Goal: Book appointment/travel/reservation

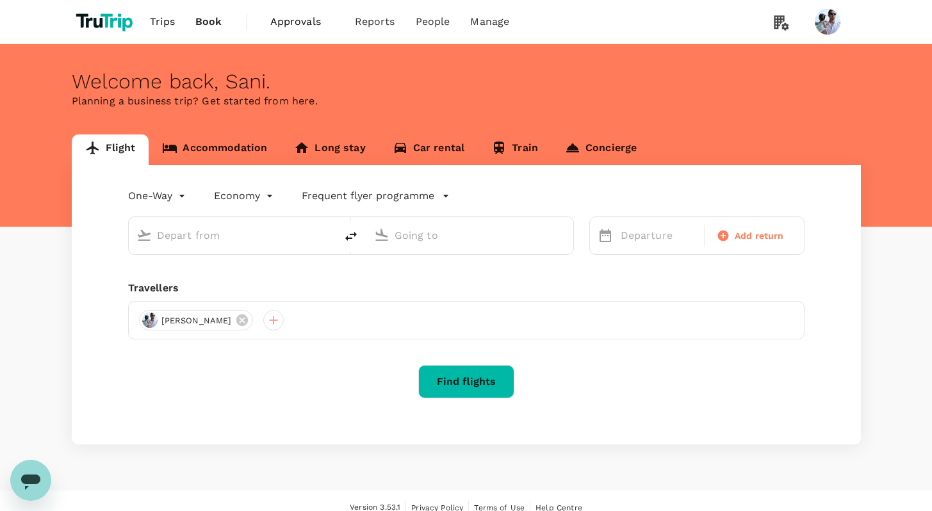
type input "roundtrip"
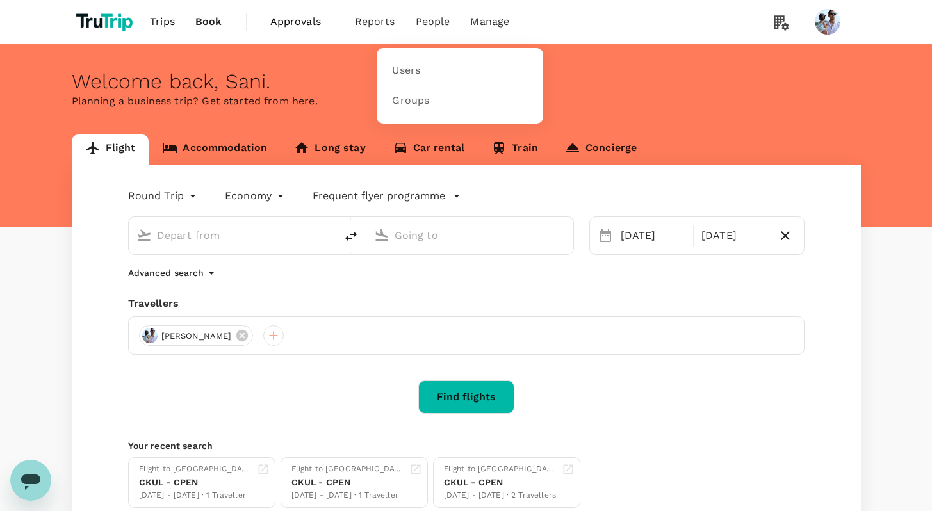
type input "Kuala Lumpur, Malaysia (any)"
type input "Soekarno-Hatta Intl (CGK)"
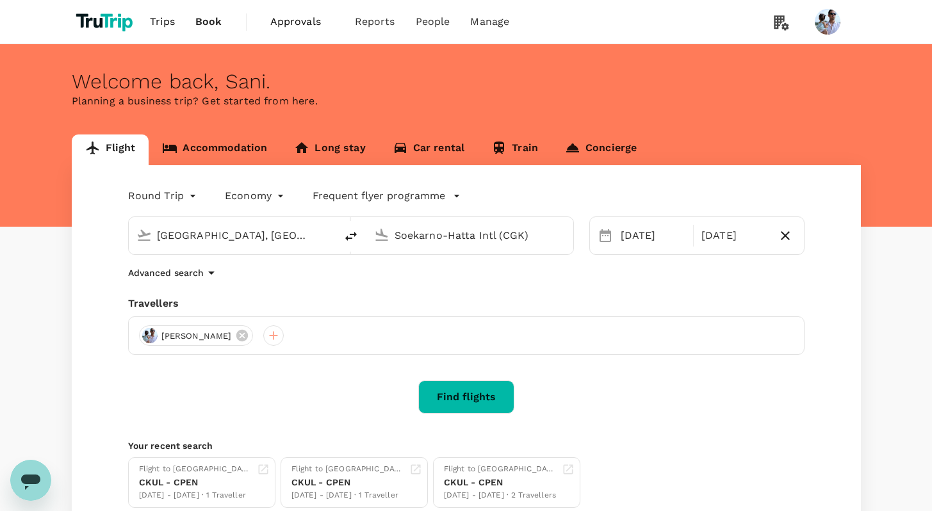
click at [211, 151] on link "Accommodation" at bounding box center [215, 150] width 132 height 31
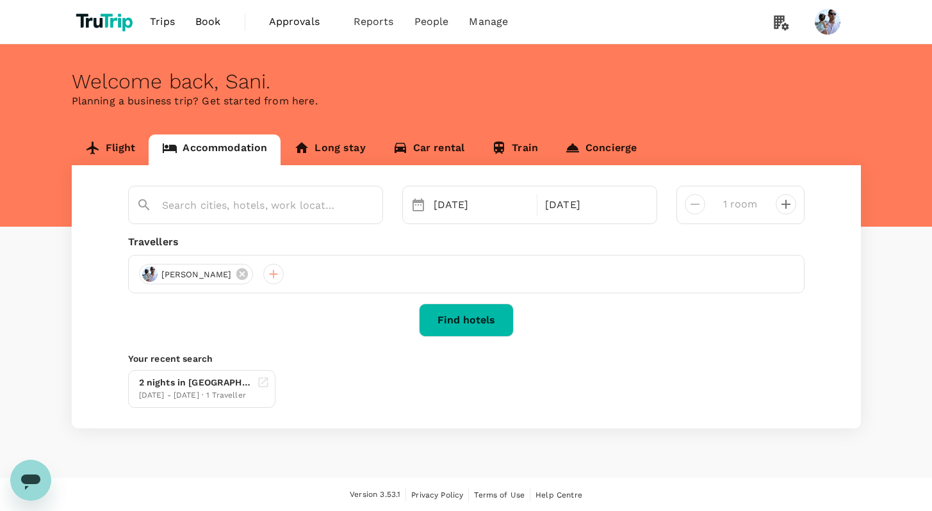
type input "[GEOGRAPHIC_DATA]"
click at [270, 223] on div "[GEOGRAPHIC_DATA]" at bounding box center [255, 205] width 255 height 38
click at [267, 198] on input "[GEOGRAPHIC_DATA]" at bounding box center [250, 205] width 177 height 20
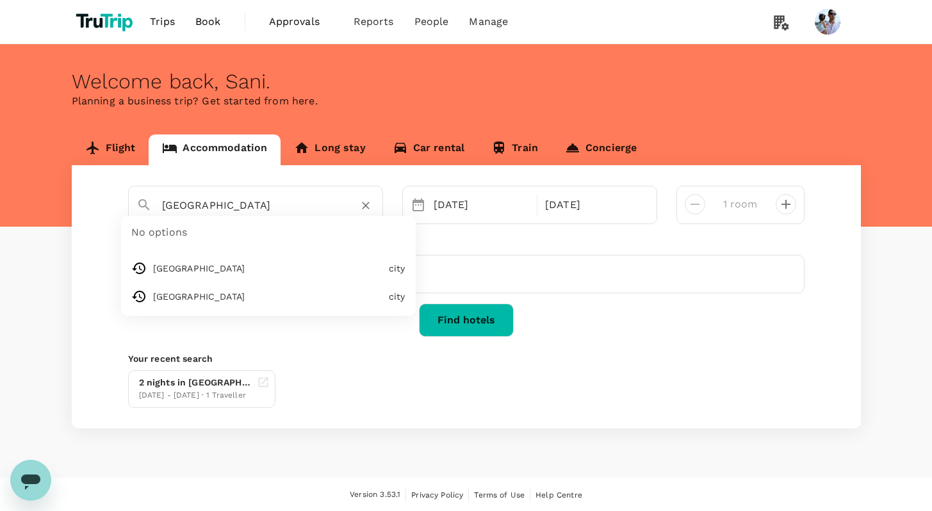
click at [479, 319] on button "Find hotels" at bounding box center [466, 320] width 95 height 33
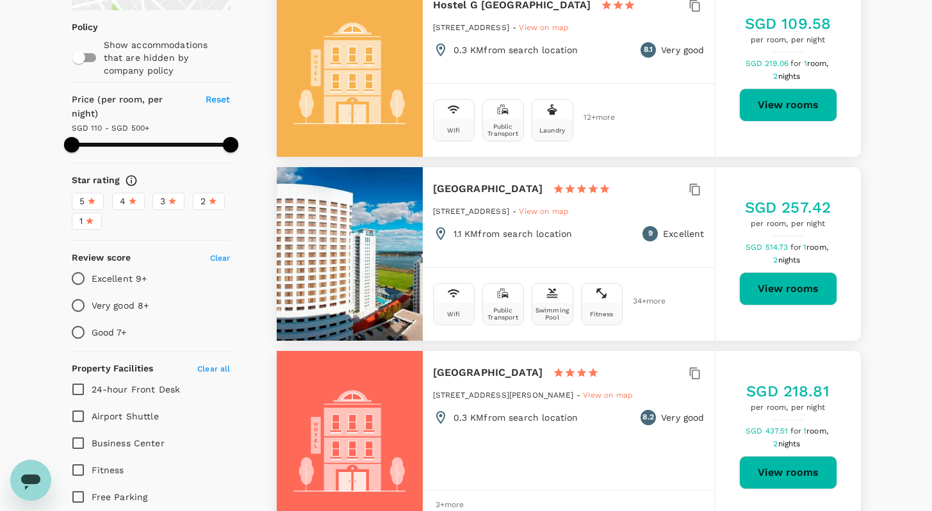
scroll to position [153, 0]
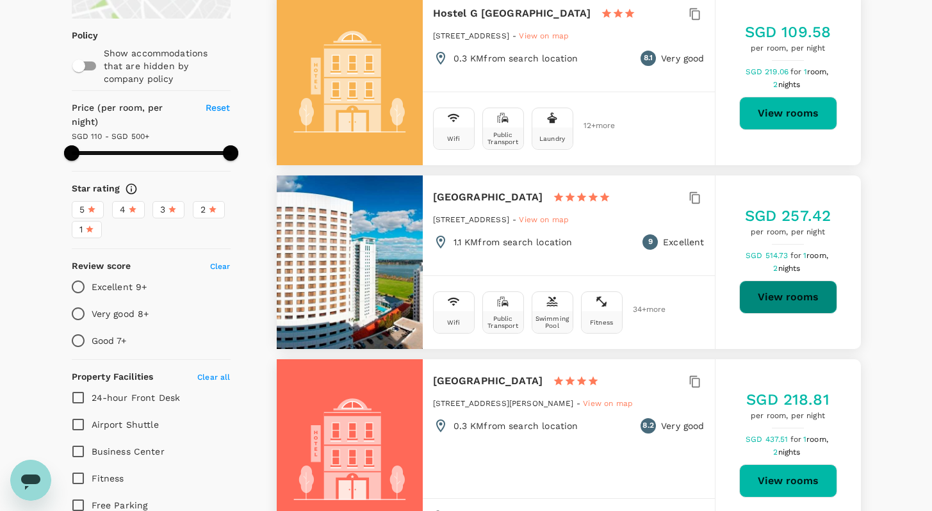
click at [798, 294] on button "View rooms" at bounding box center [789, 297] width 98 height 33
type input "499.33"
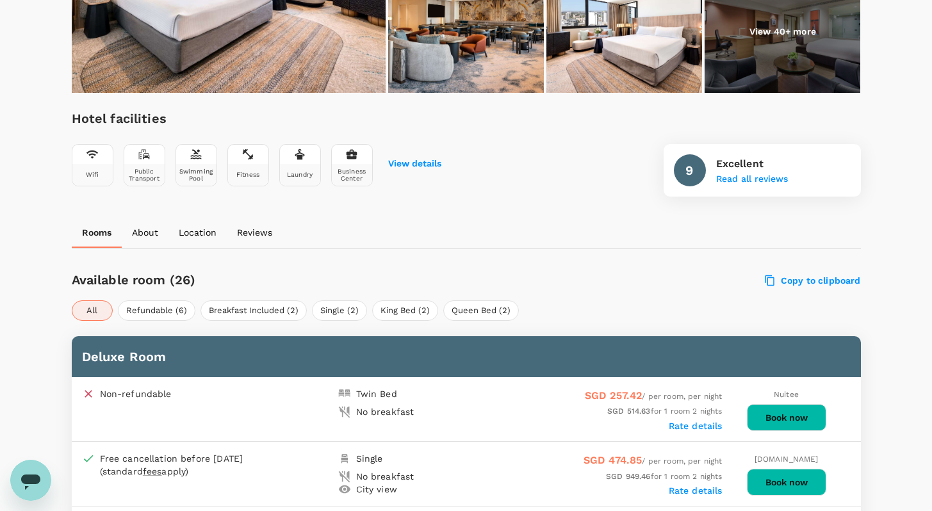
scroll to position [533, 0]
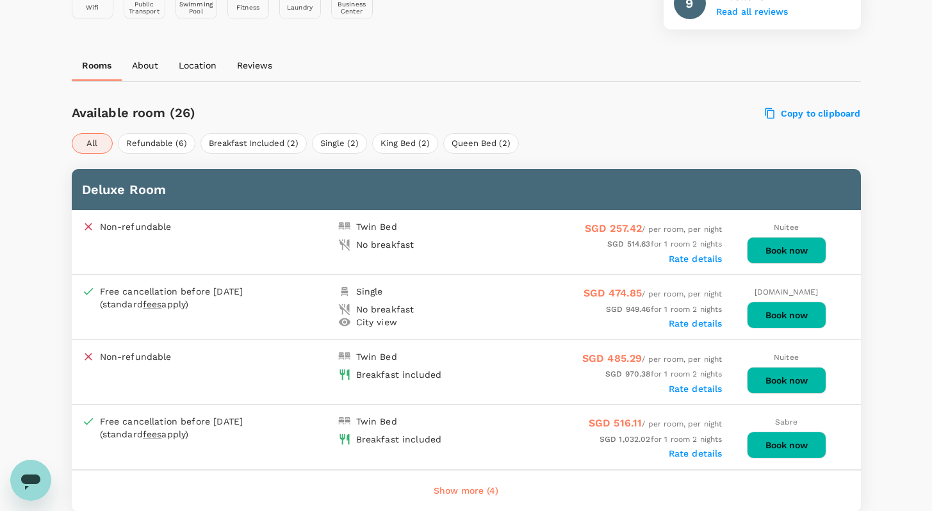
click at [631, 106] on div "Copy to clipboard" at bounding box center [695, 110] width 331 height 19
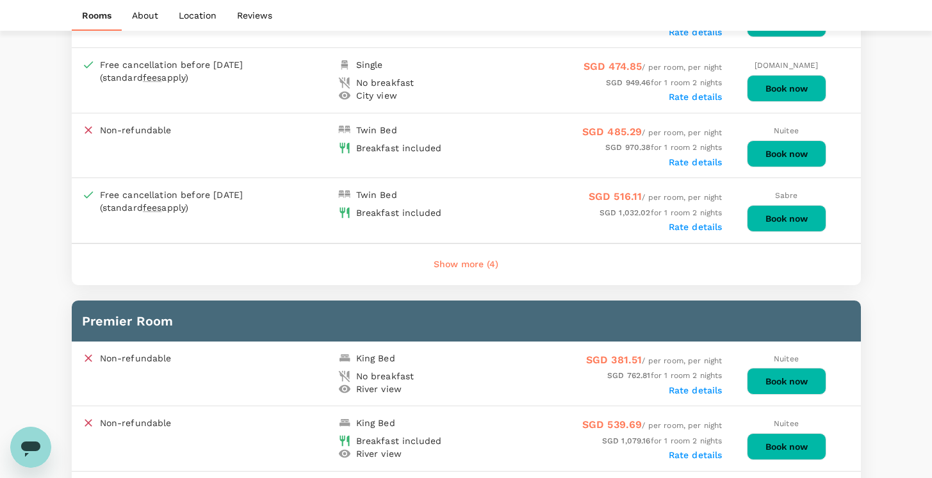
scroll to position [472, 0]
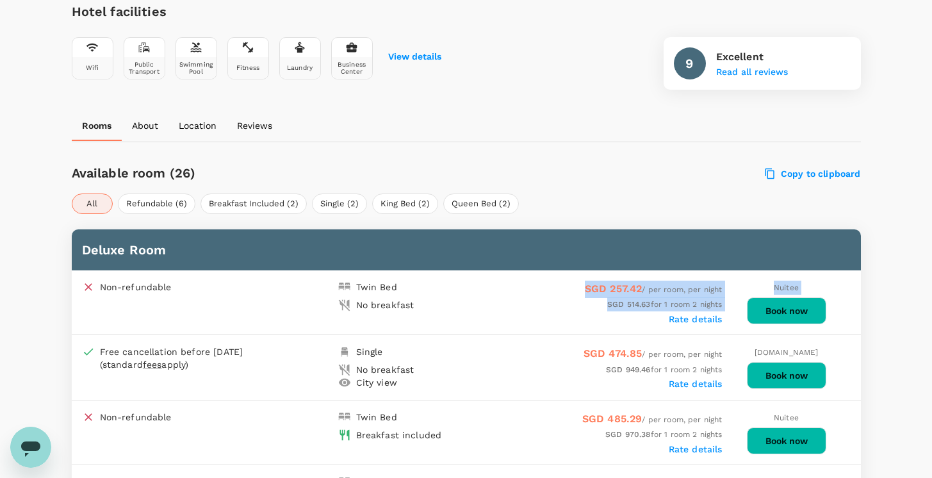
drag, startPoint x: 724, startPoint y: 287, endPoint x: 560, endPoint y: 291, distance: 163.5
click at [560, 288] on div "Non-refundable Twin Bed No breakfast SGD 257.42 / per room, per night SGD 514.6…" at bounding box center [467, 302] width 790 height 65
click at [574, 299] on div "SGD 514.63 for 1 room 2 nights" at bounding box center [595, 304] width 256 height 14
click at [547, 338] on div "Free cancellation before [DATE] (standard fees apply) Single No breakfast City …" at bounding box center [467, 367] width 790 height 65
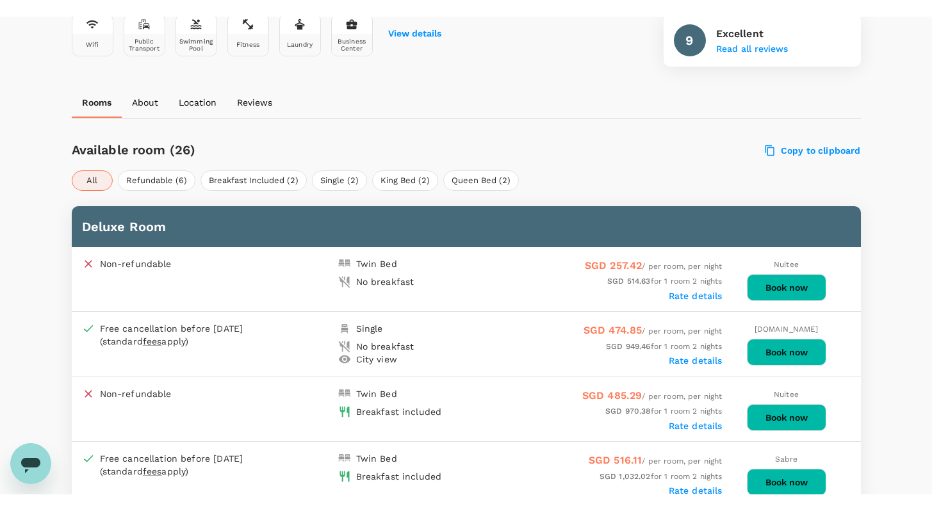
scroll to position [520, 0]
